Goal: Find specific page/section: Locate a particular part of the current website

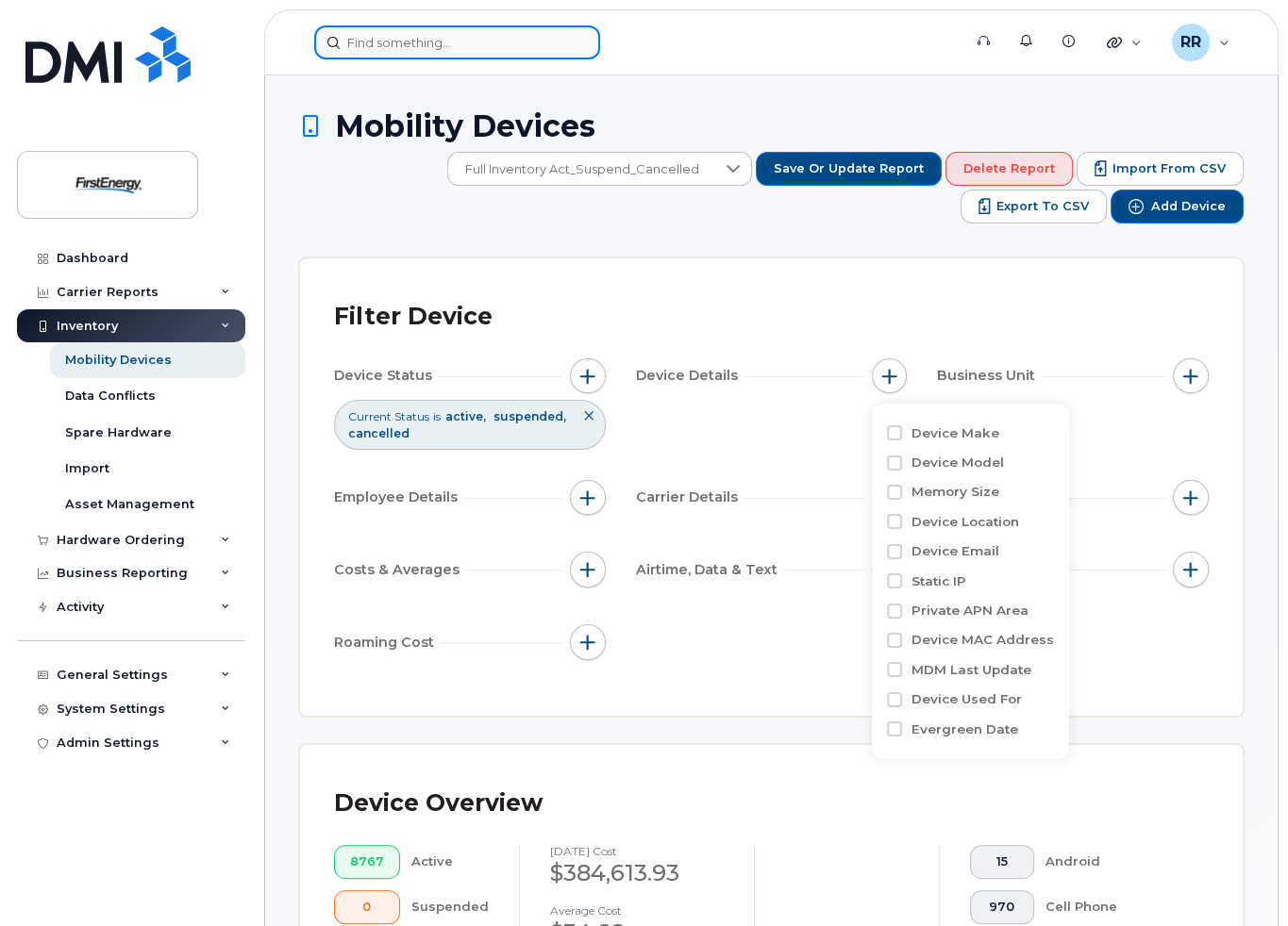
click at [445, 46] on input at bounding box center [457, 42] width 286 height 34
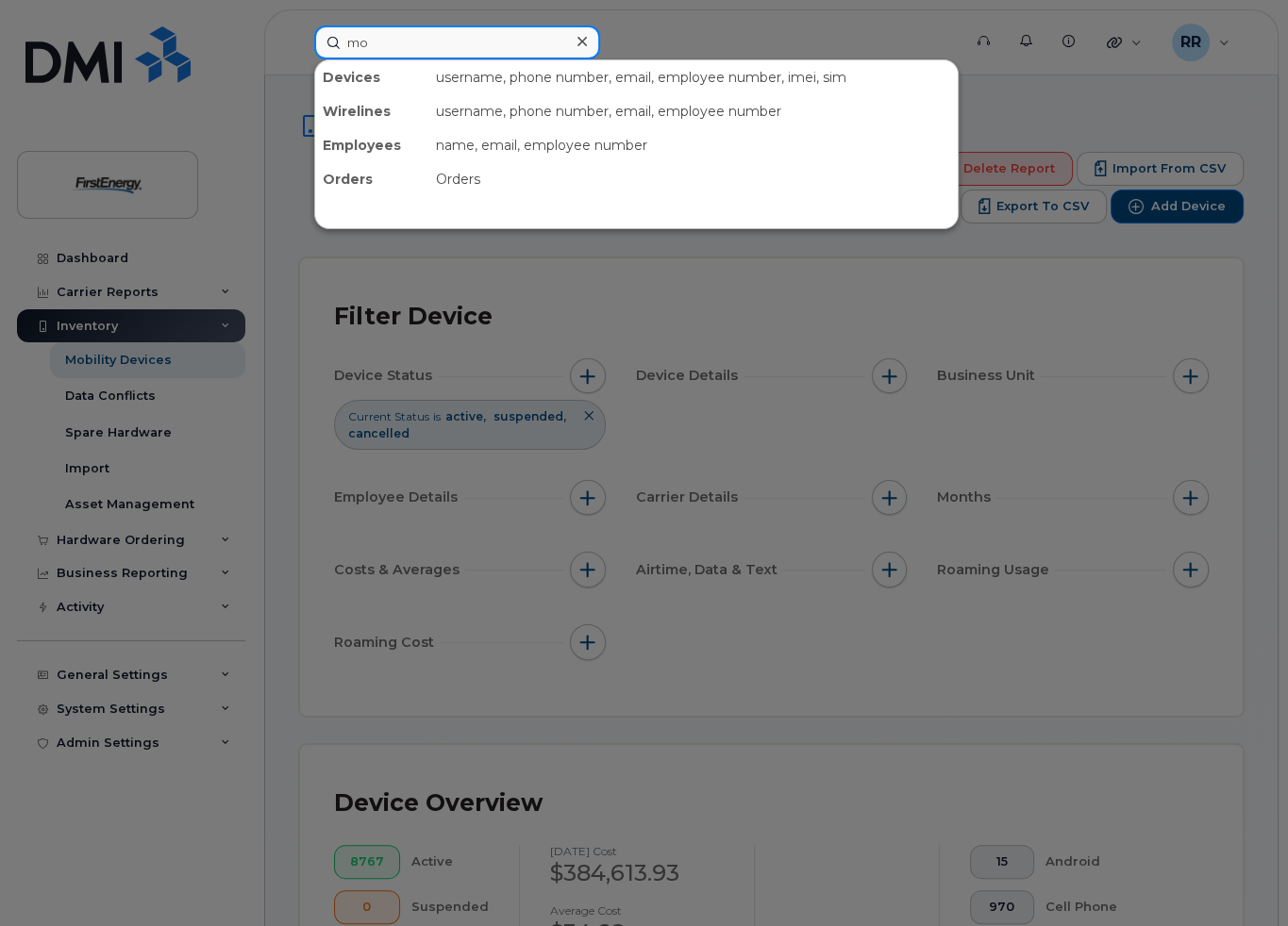
type input "m"
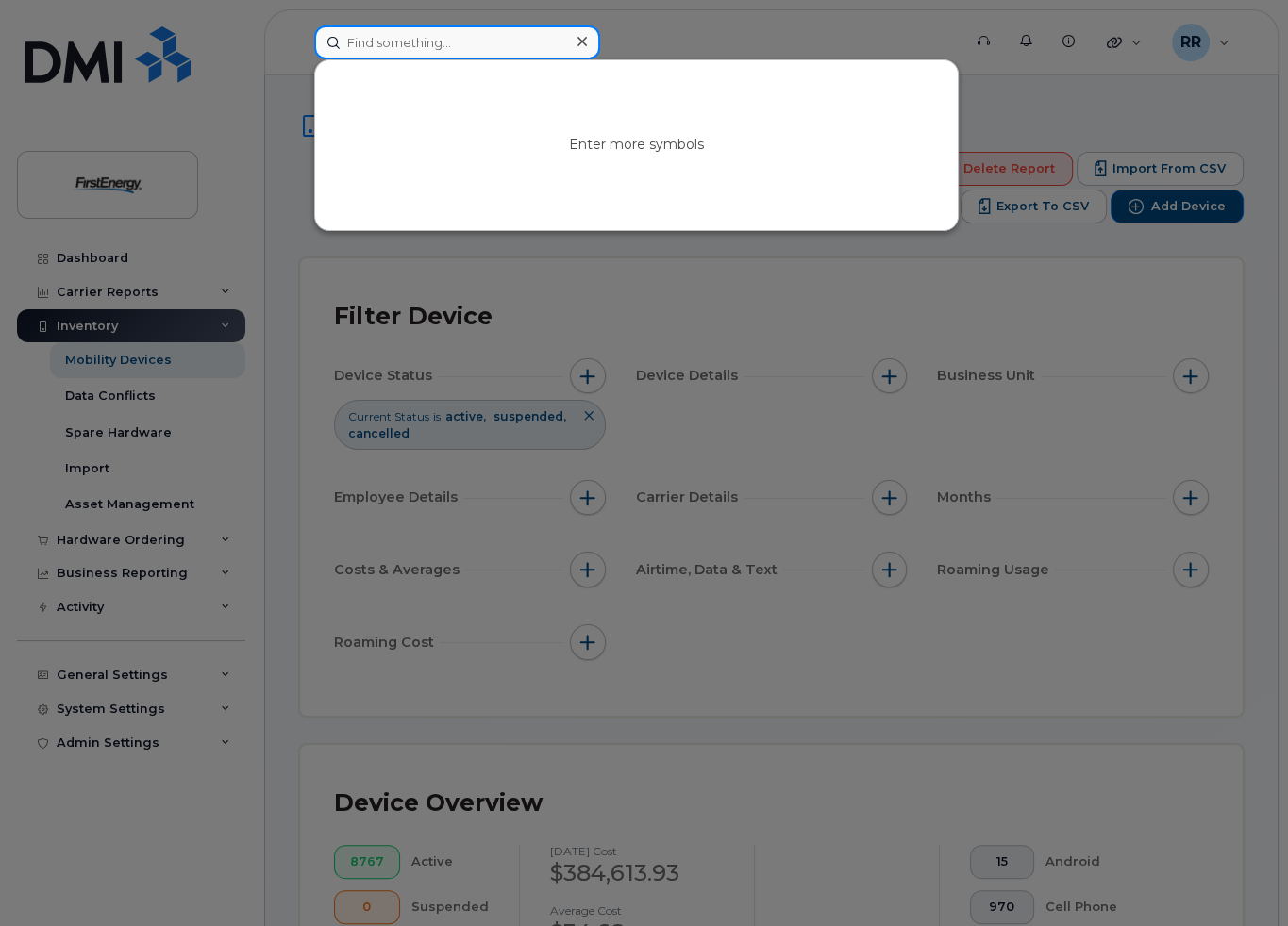
click at [445, 47] on input at bounding box center [457, 42] width 286 height 34
paste input "30364"
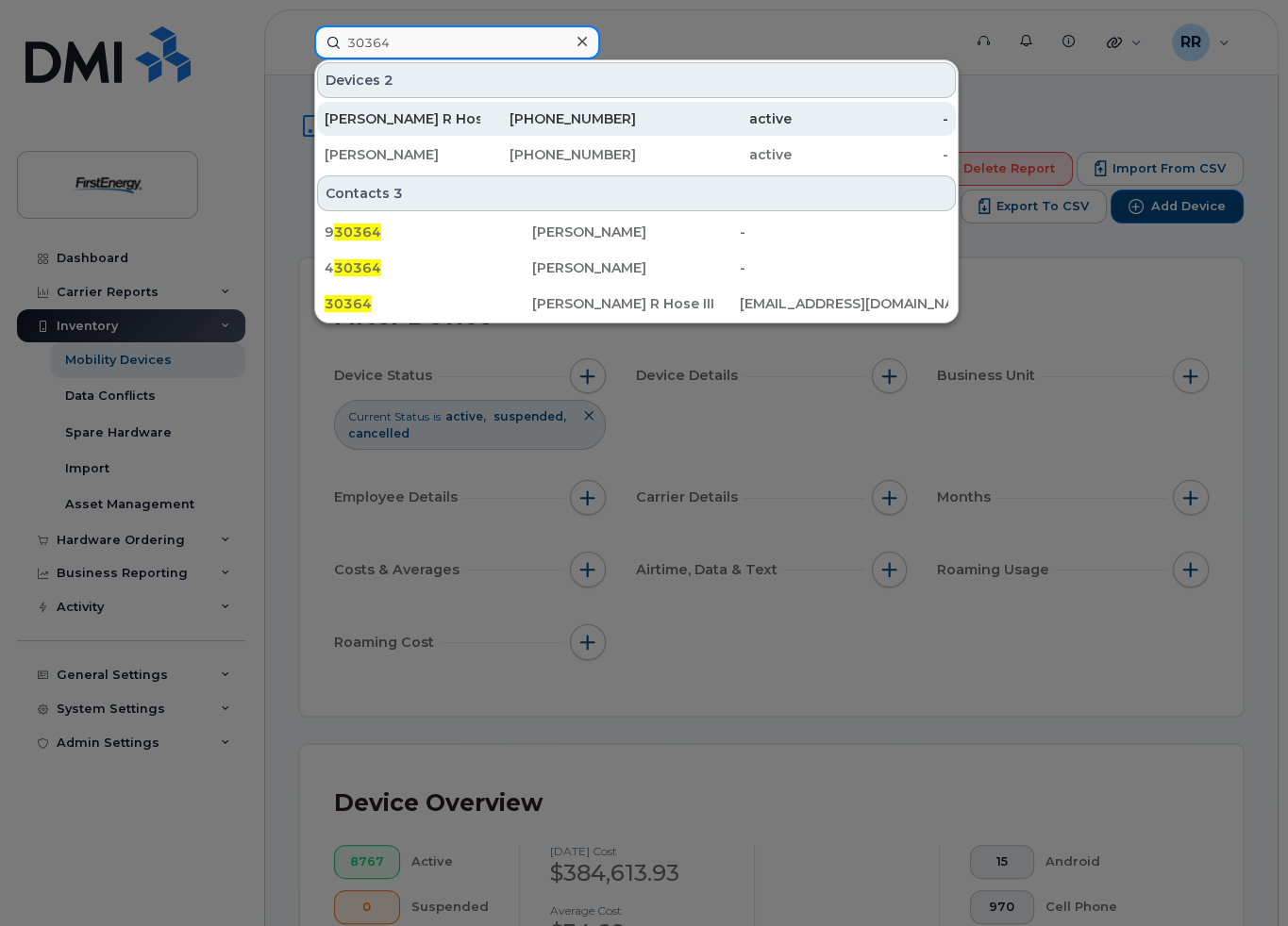
type input "30364"
click at [422, 117] on div "[PERSON_NAME] R Hose Iii" at bounding box center [402, 119] width 155 height 19
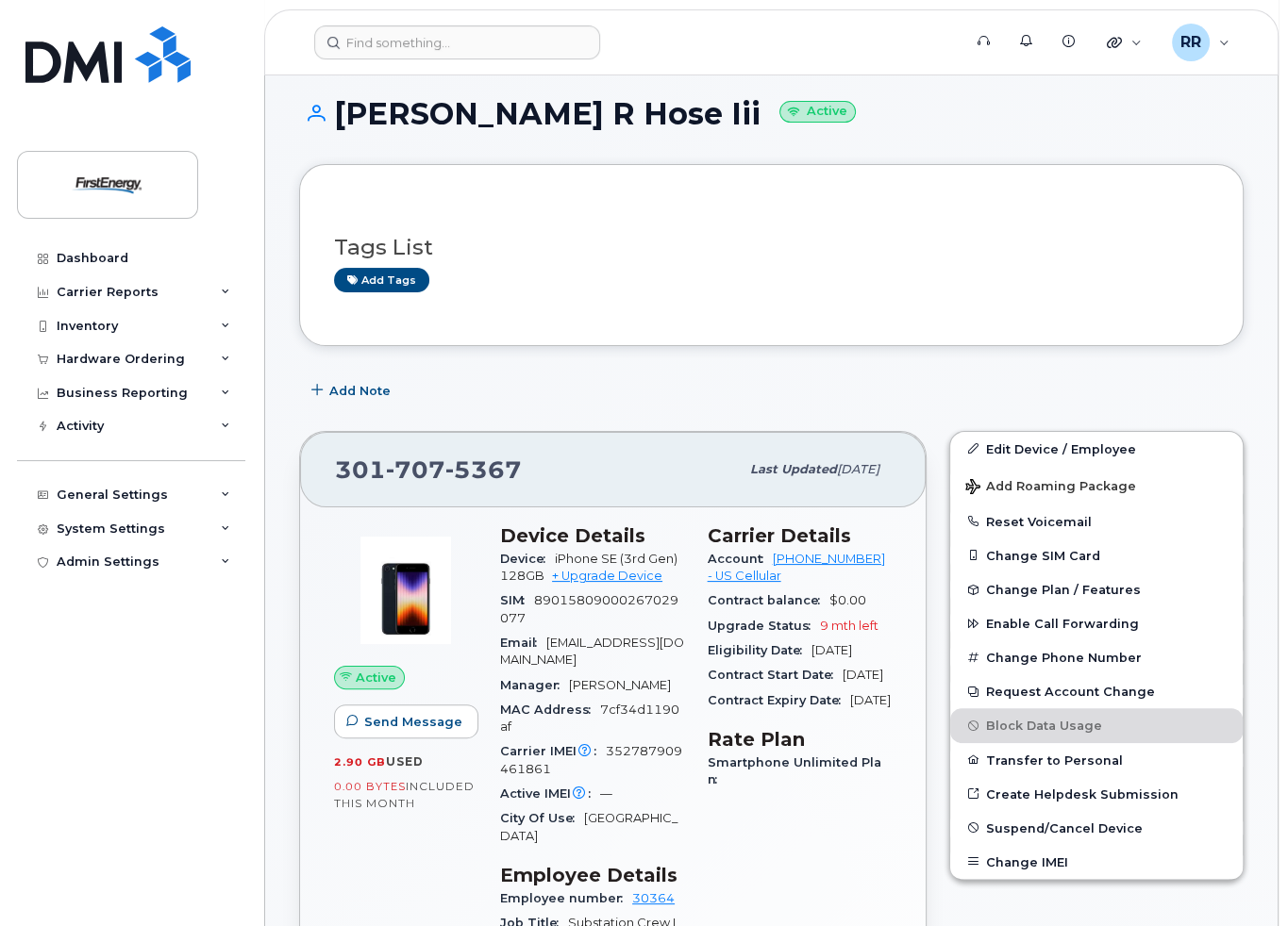
scroll to position [94, 0]
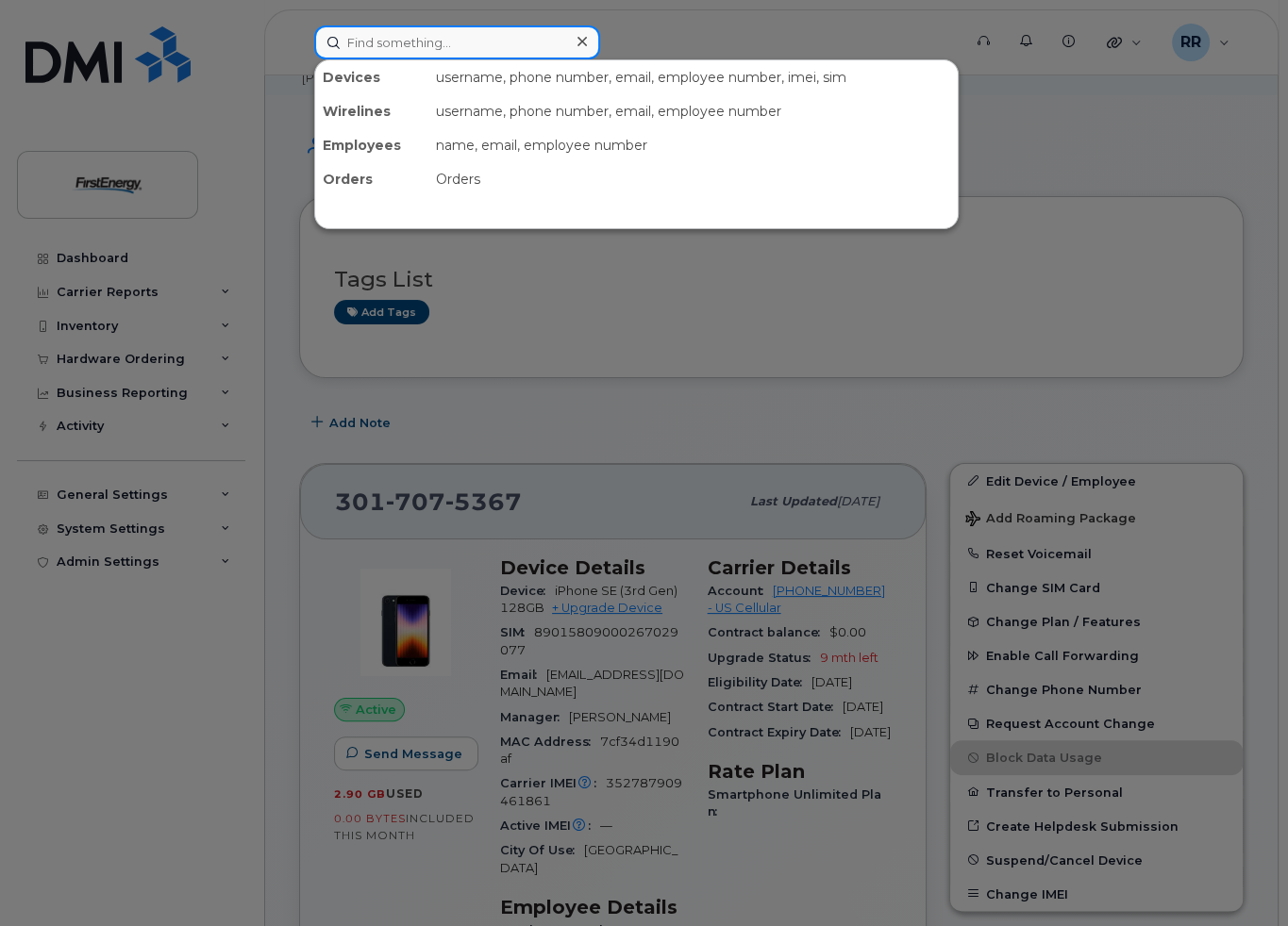
click at [465, 45] on input at bounding box center [457, 42] width 286 height 34
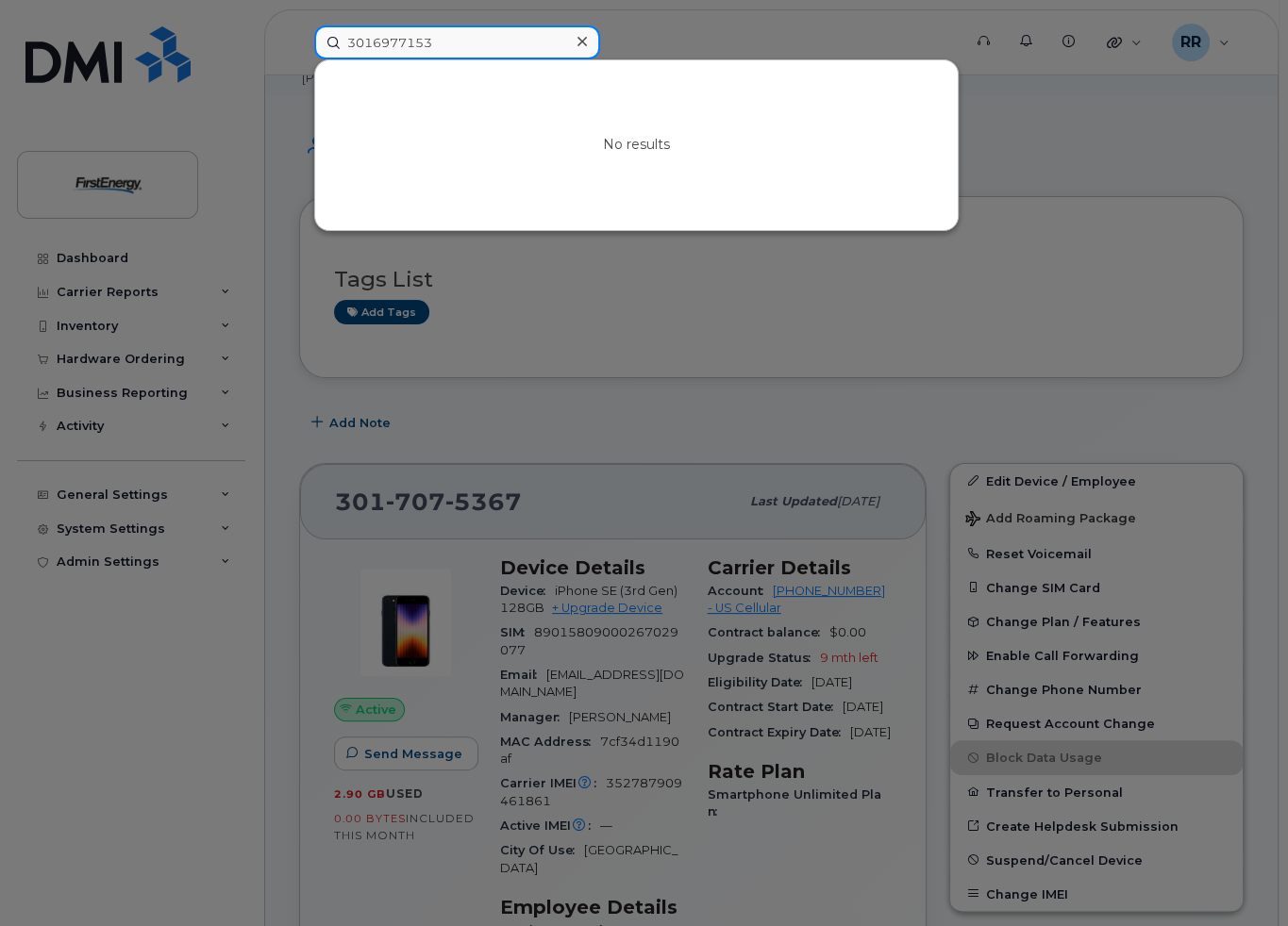
type input "3016977153"
drag, startPoint x: 467, startPoint y: 50, endPoint x: 311, endPoint y: 54, distance: 156.1
click at [311, 54] on div "3016977153 No results" at bounding box center [632, 42] width 665 height 34
click at [585, 46] on div at bounding box center [582, 41] width 28 height 28
